Goal: Task Accomplishment & Management: Manage account settings

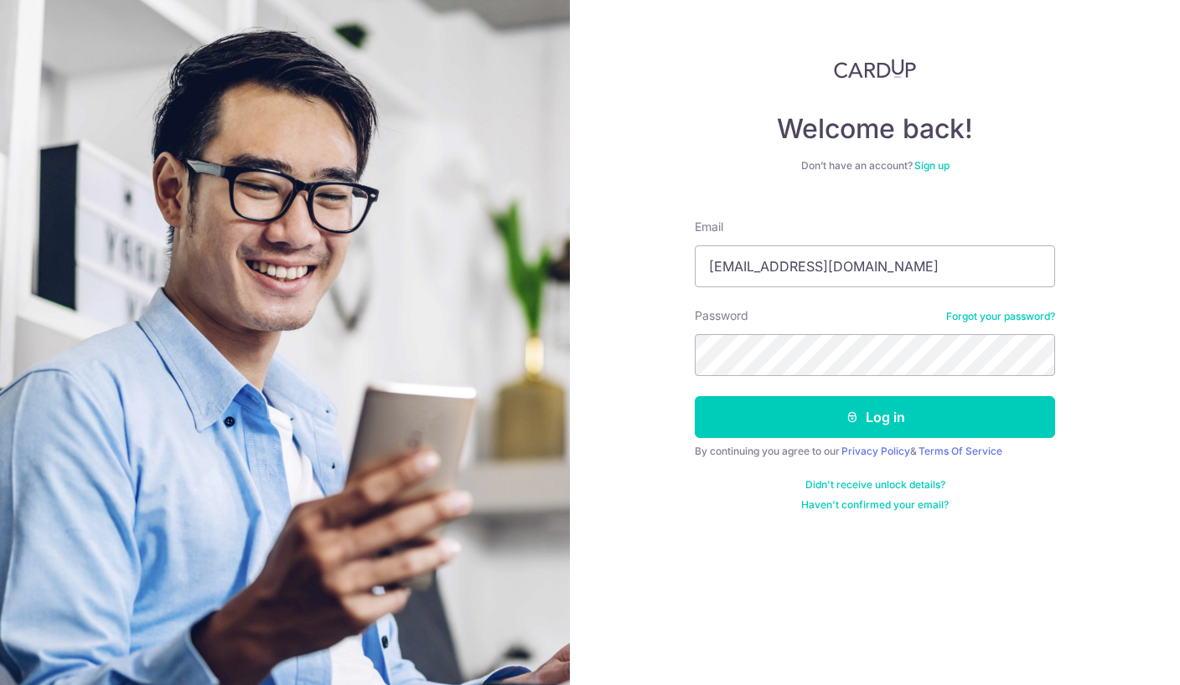
type input "[EMAIL_ADDRESS][DOMAIN_NAME]"
click at [875, 417] on button "Log in" at bounding box center [875, 417] width 360 height 42
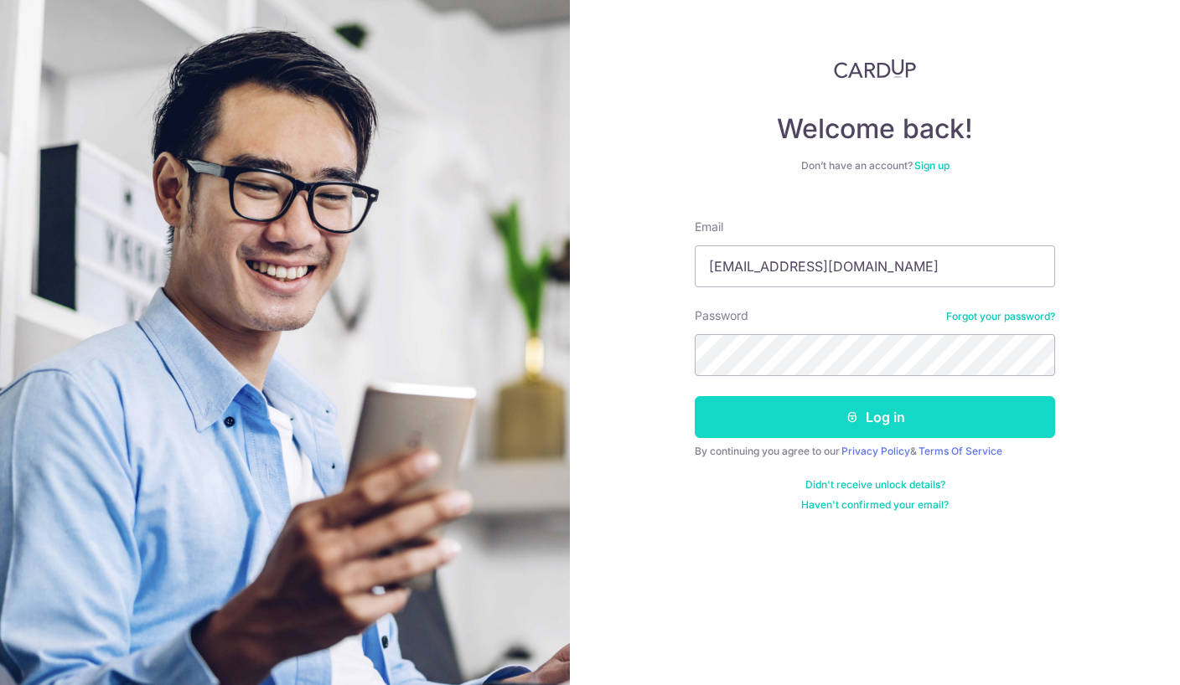
click at [833, 409] on button "Log in" at bounding box center [875, 417] width 360 height 42
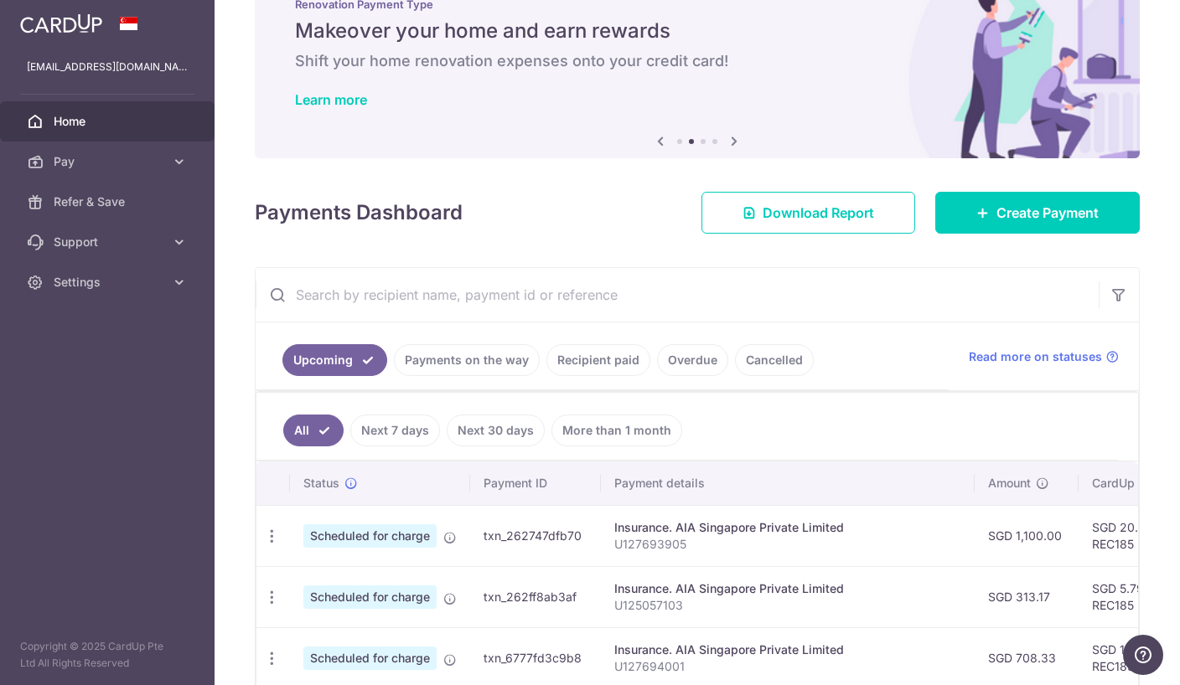
scroll to position [165, 0]
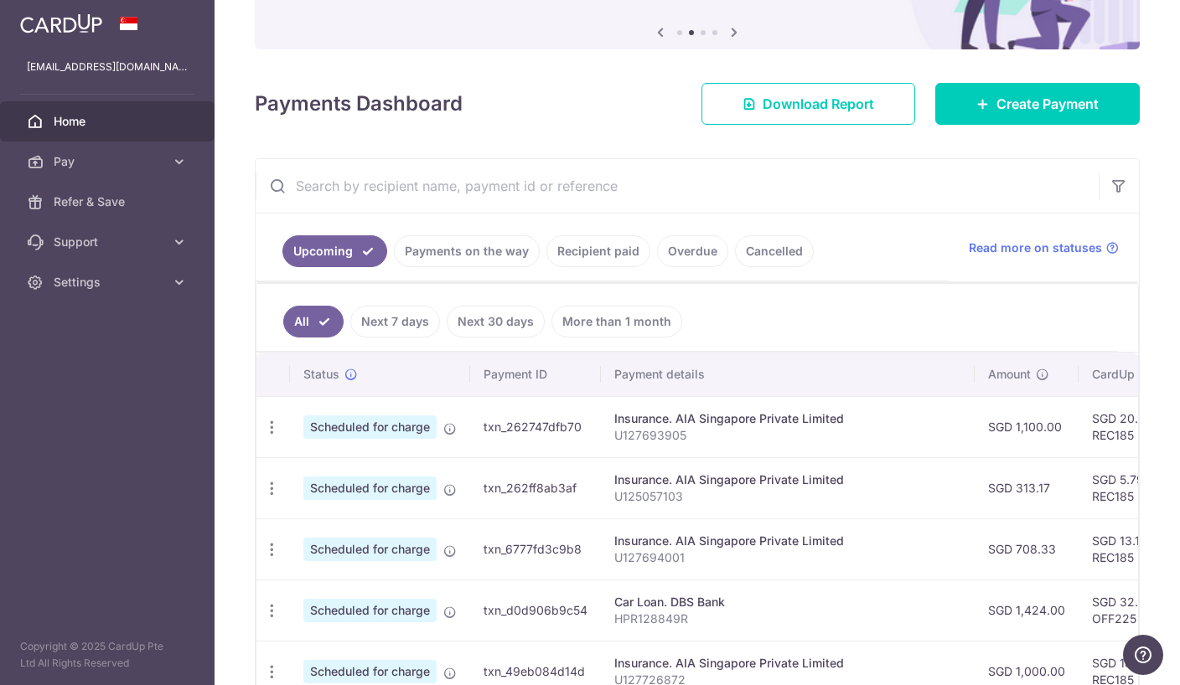
click at [546, 267] on link "Recipient paid" at bounding box center [598, 251] width 104 height 32
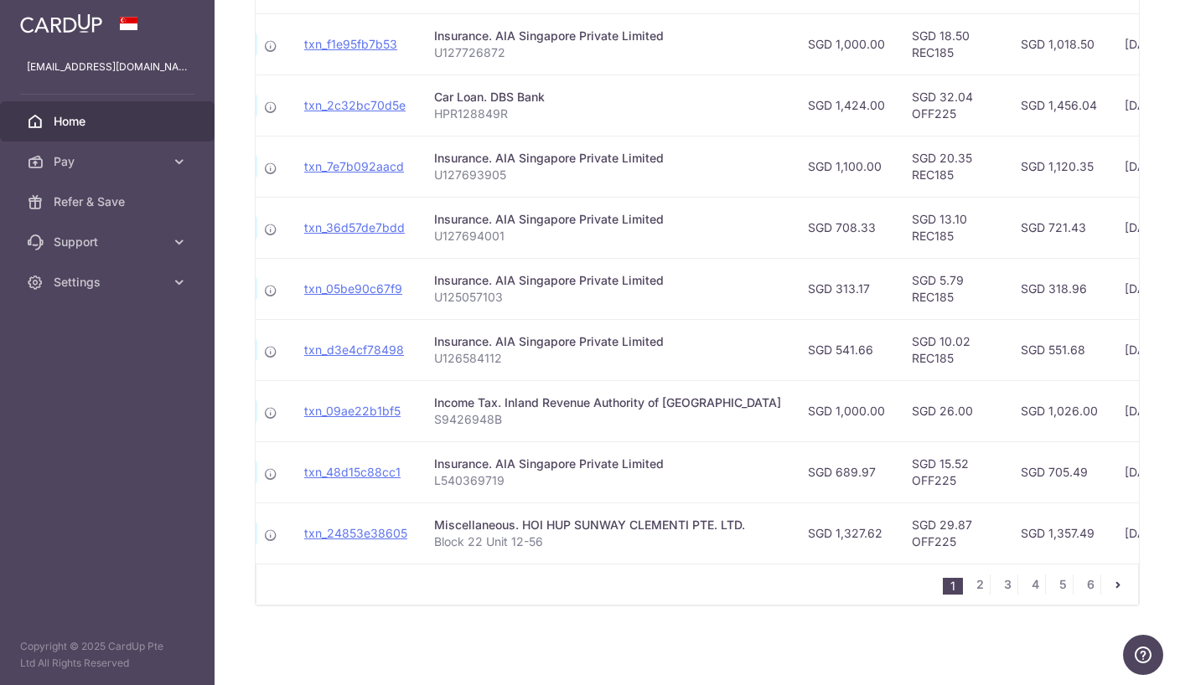
scroll to position [0, 148]
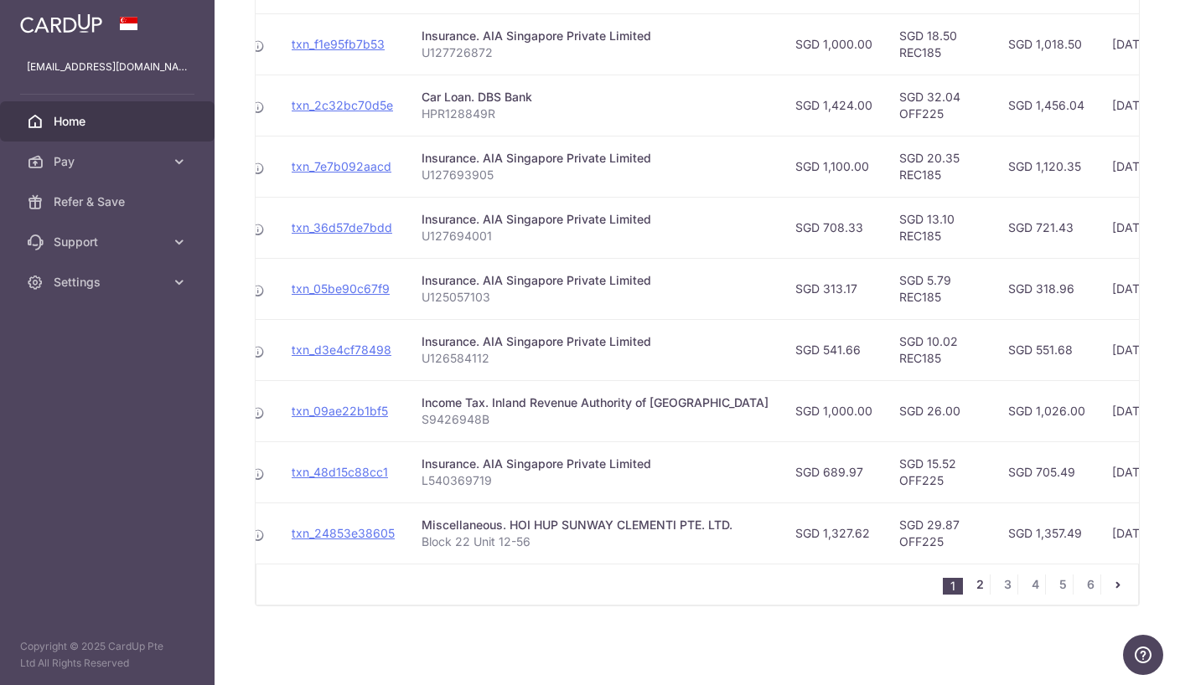
click at [974, 595] on link "2" at bounding box center [979, 585] width 20 height 20
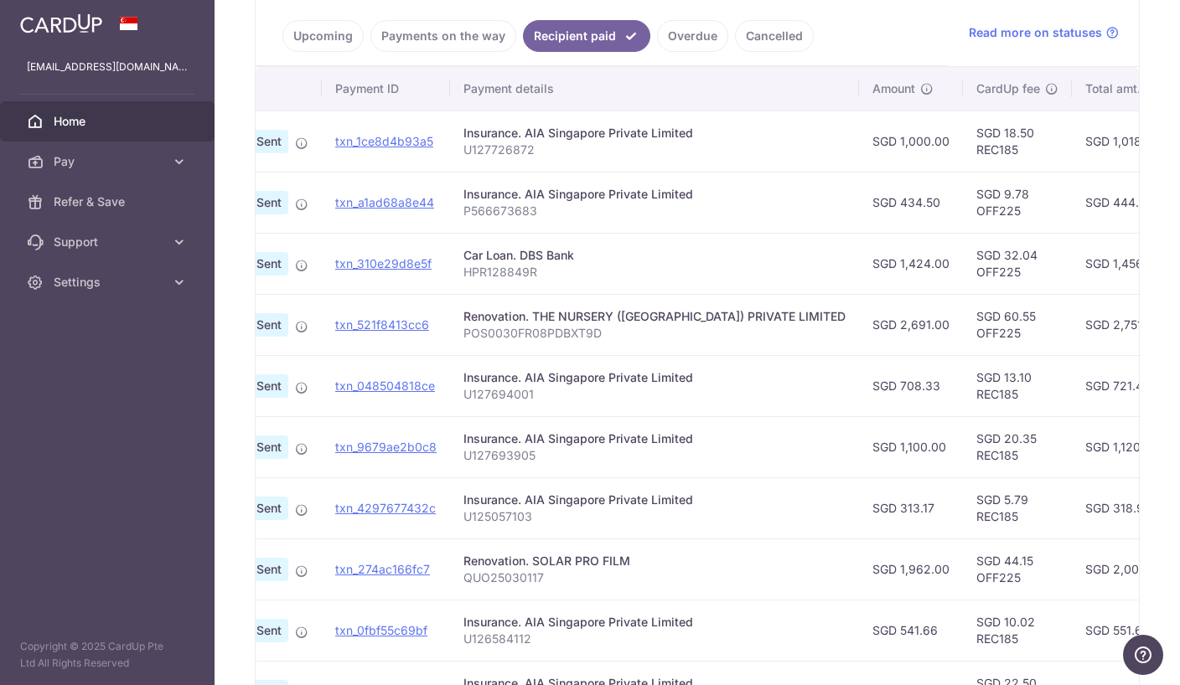
scroll to position [0, 102]
